Goal: Information Seeking & Learning: Learn about a topic

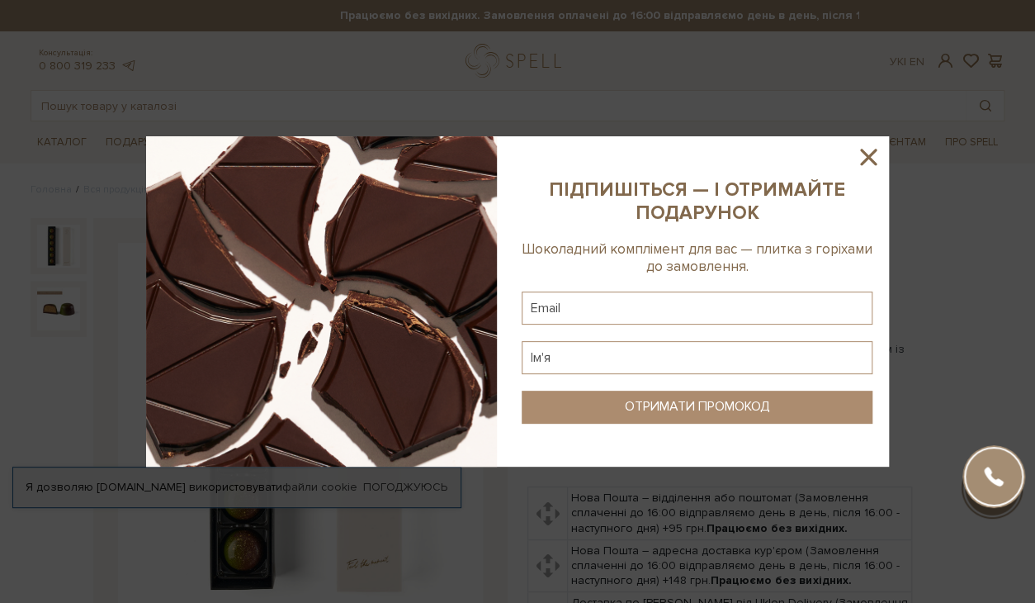
click at [867, 155] on icon at bounding box center [868, 157] width 17 height 17
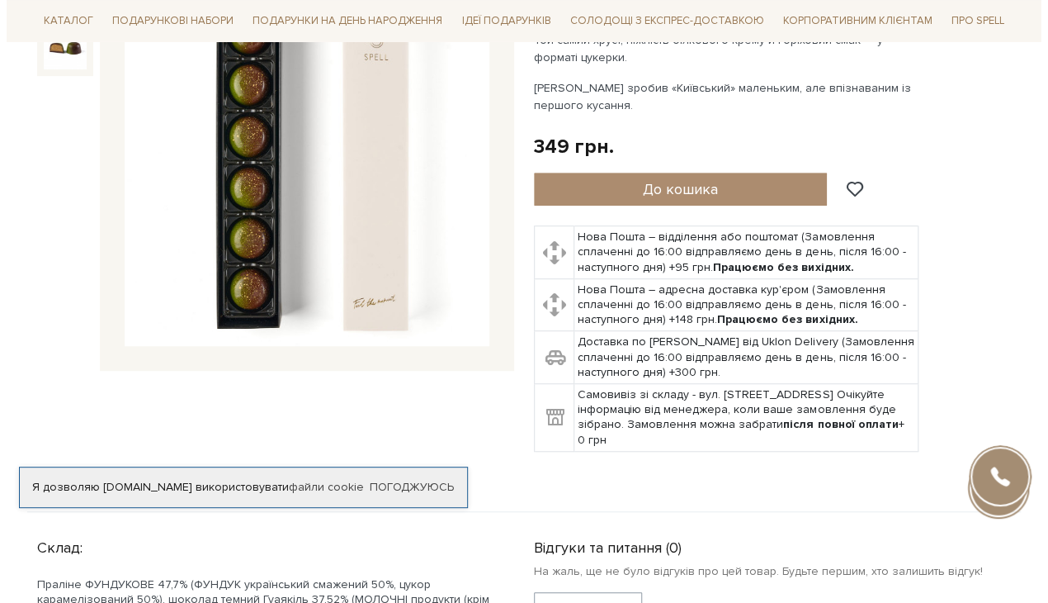
scroll to position [87, 0]
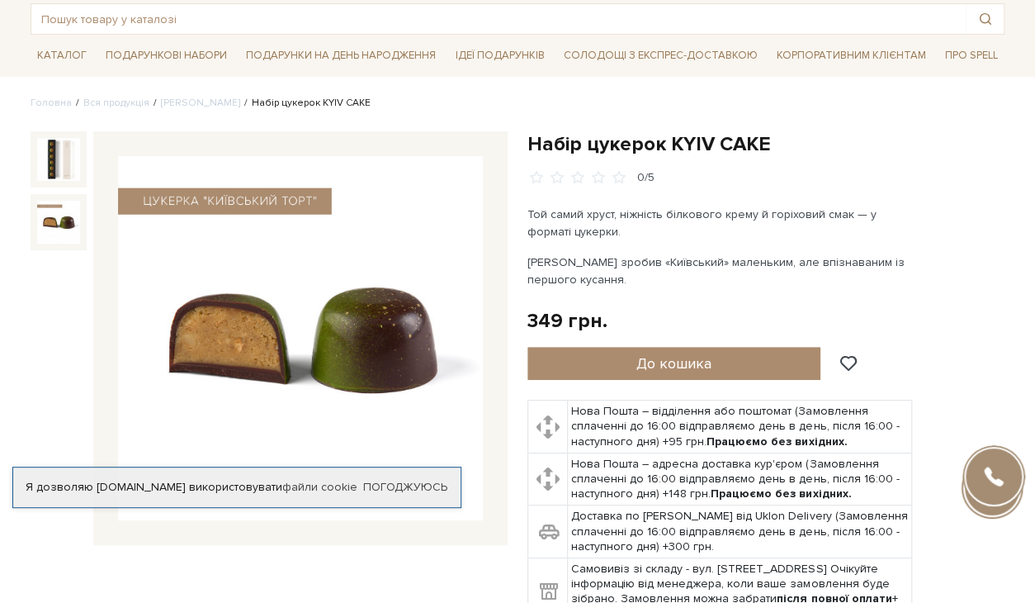
click at [59, 217] on img at bounding box center [58, 222] width 43 height 43
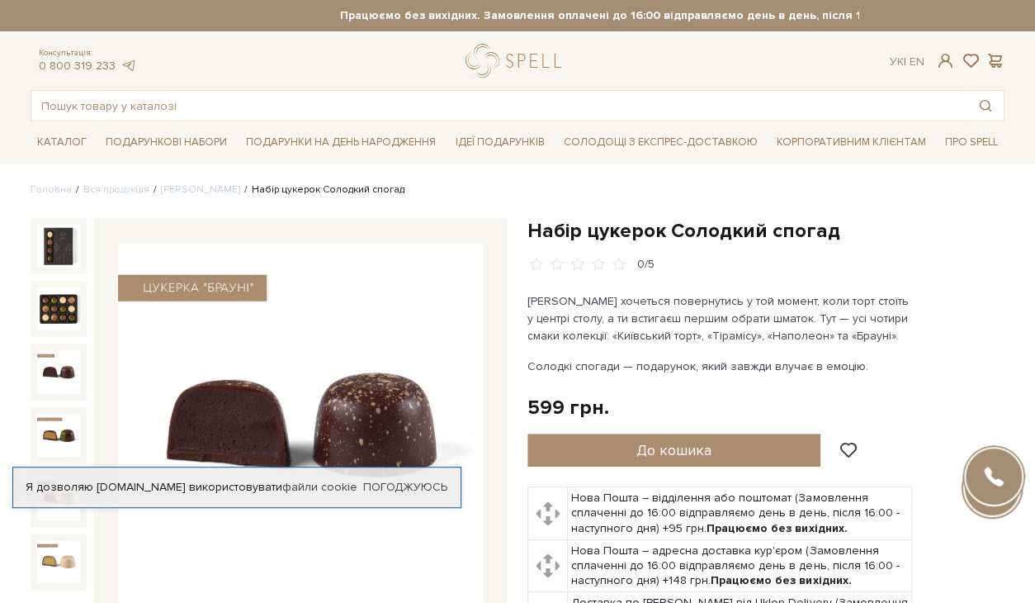
click at [55, 375] on img at bounding box center [58, 371] width 43 height 43
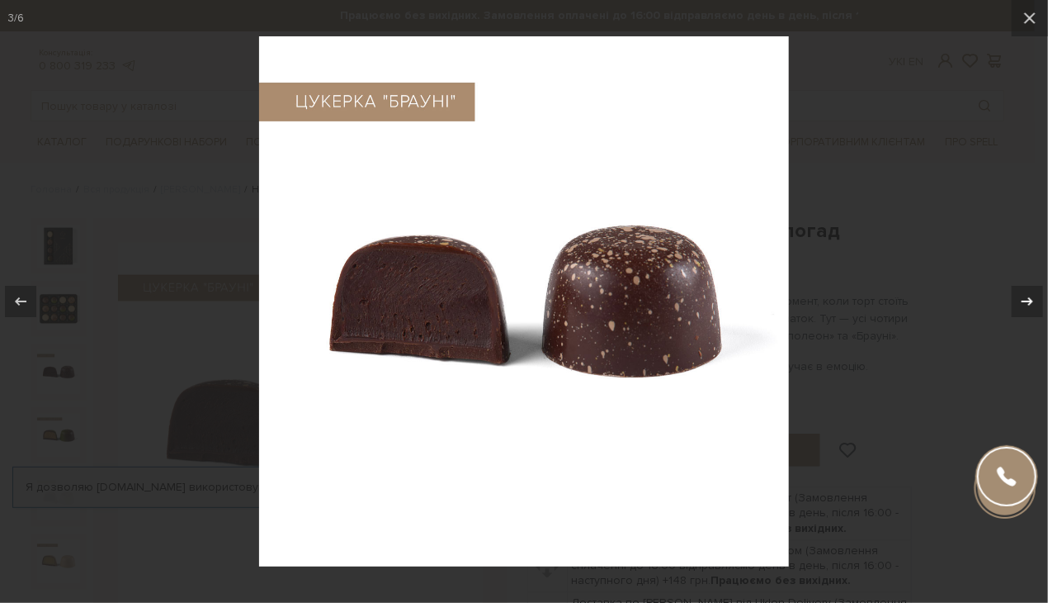
click at [1022, 301] on icon at bounding box center [1028, 301] width 20 height 20
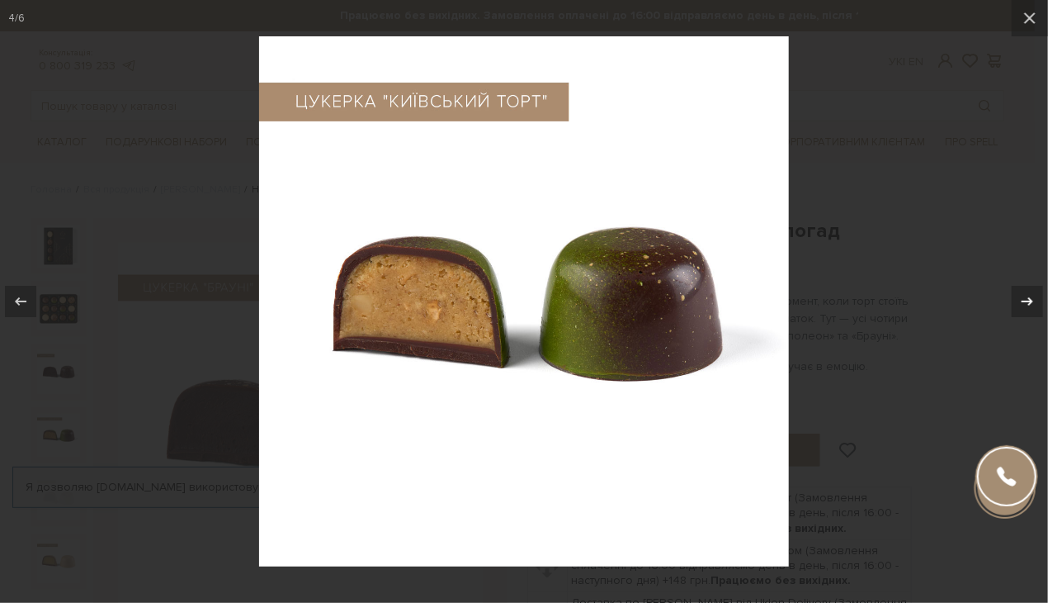
click at [1022, 301] on icon at bounding box center [1028, 301] width 20 height 20
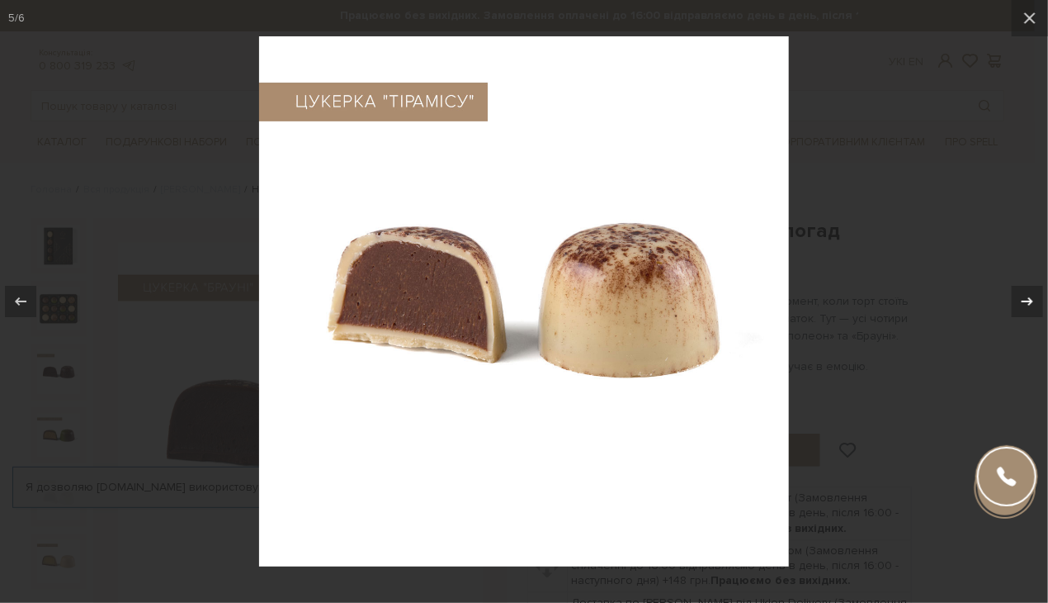
click at [1022, 301] on icon at bounding box center [1028, 301] width 20 height 20
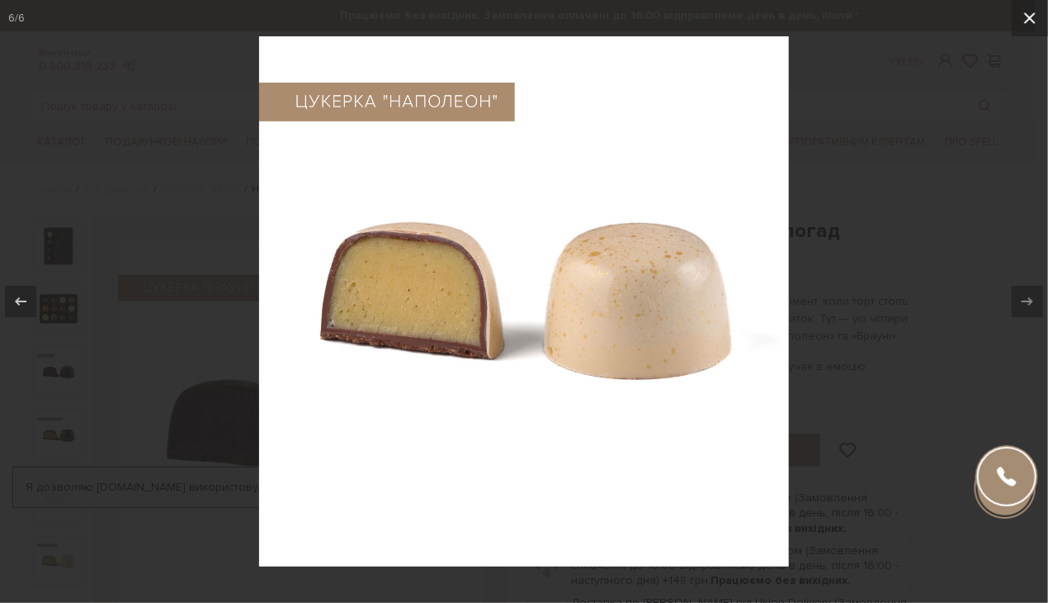
click at [1022, 21] on icon at bounding box center [1030, 18] width 20 height 20
